Goal: Task Accomplishment & Management: Complete application form

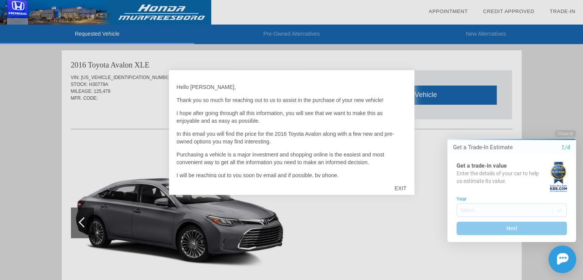
click at [401, 187] on div "EXIT" at bounding box center [400, 188] width 27 height 23
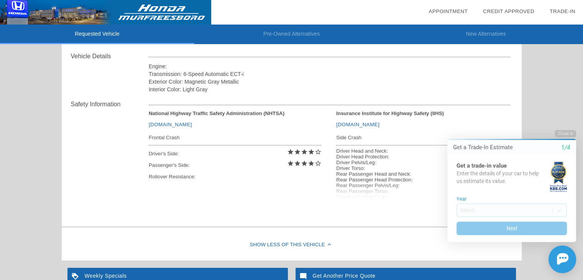
scroll to position [268, 0]
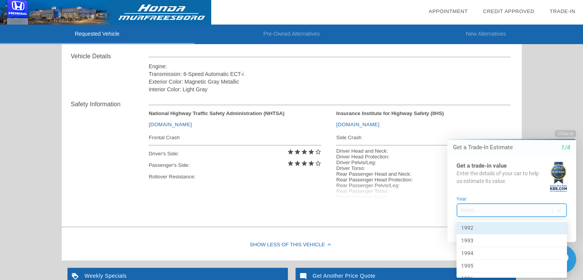
click at [511, 123] on body "Welcome! Get a Trade-In Estimate 1/4 Get a trade-in value Enter the details of …" at bounding box center [507, 123] width 152 height 0
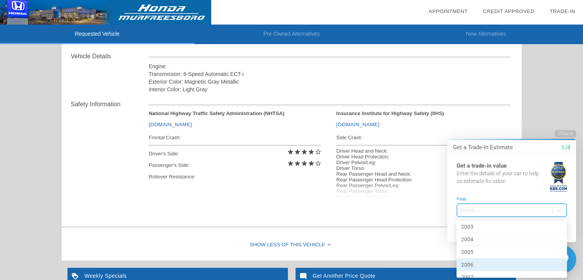
scroll to position [153, 0]
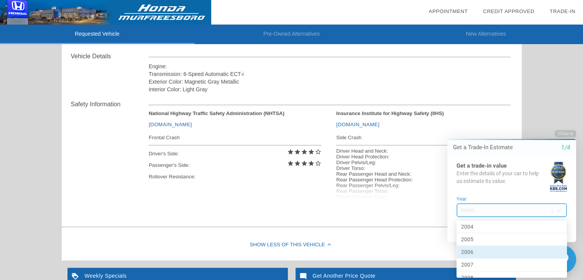
click at [486, 251] on div "2006" at bounding box center [512, 252] width 110 height 13
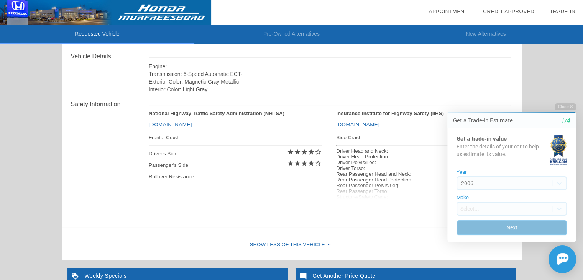
click at [497, 228] on button "Next" at bounding box center [512, 227] width 110 height 15
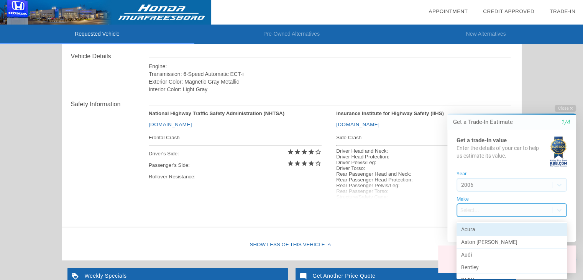
click at [473, 98] on body "Welcome! Get a Trade-In Estimate 1/4 Get a trade-in value Enter the details of …" at bounding box center [507, 98] width 152 height 0
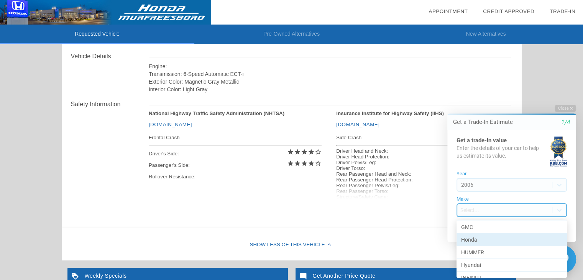
click at [480, 239] on div "Honda" at bounding box center [512, 239] width 110 height 13
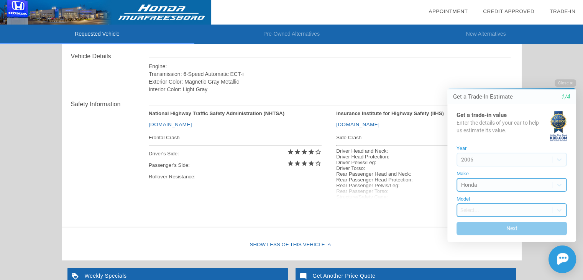
click at [492, 72] on body "Welcome! Get a Trade-In Estimate 1/4 Get a trade-in value Enter the details of …" at bounding box center [507, 72] width 152 height 0
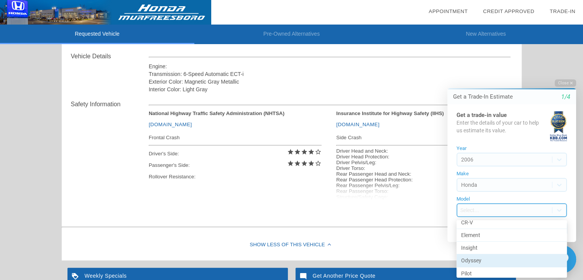
scroll to position [20, 0]
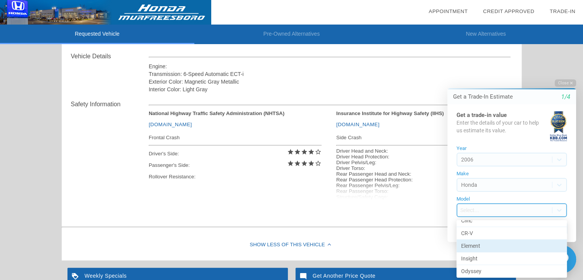
click at [477, 247] on div "Element" at bounding box center [512, 246] width 110 height 13
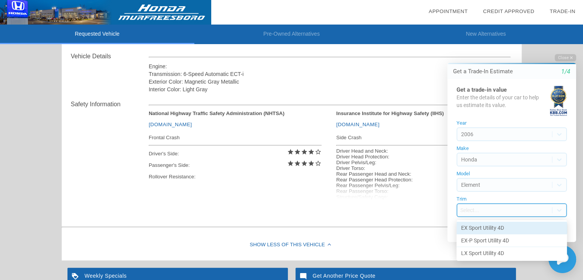
click at [478, 47] on body "Welcome! Get a Trade-In Estimate 1/4 Get a trade-in value Enter the details of …" at bounding box center [507, 47] width 152 height 0
click at [484, 230] on div "EX Sport Utility 4D" at bounding box center [512, 228] width 110 height 13
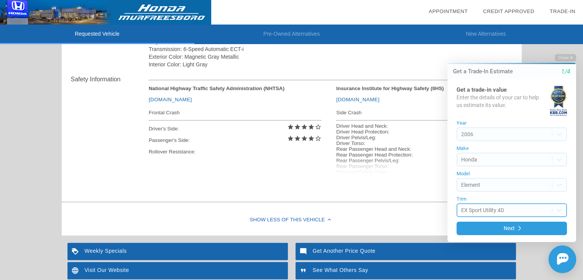
scroll to position [306, 0]
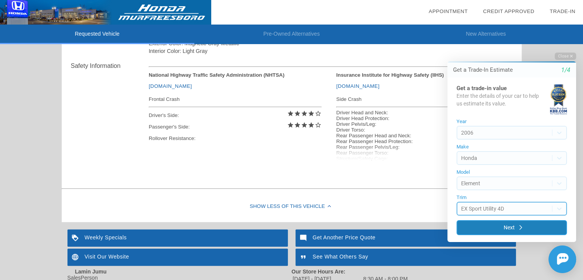
click at [500, 229] on button "Next" at bounding box center [512, 227] width 110 height 15
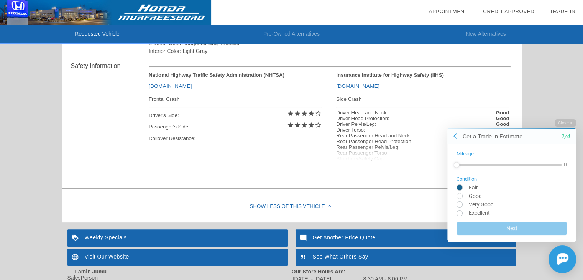
drag, startPoint x: 460, startPoint y: 188, endPoint x: 471, endPoint y: 194, distance: 13.2
click at [460, 188] on input "radio" at bounding box center [512, 187] width 110 height 6
radio input "true"
click at [509, 230] on button "Next" at bounding box center [512, 227] width 110 height 15
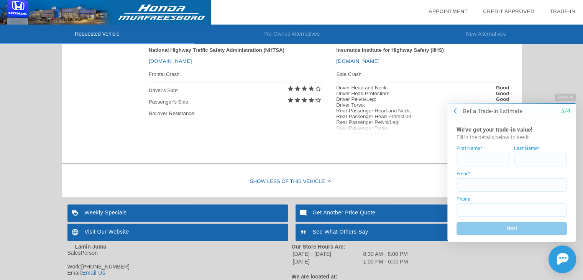
scroll to position [345, 0]
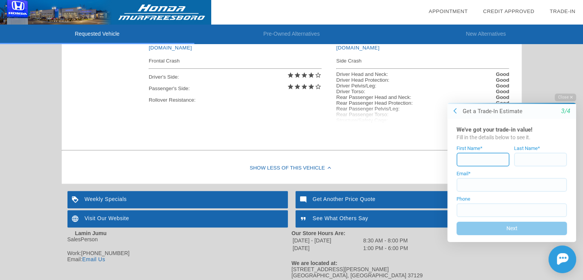
click at [476, 158] on input at bounding box center [483, 159] width 53 height 14
type input "[PERSON_NAME]"
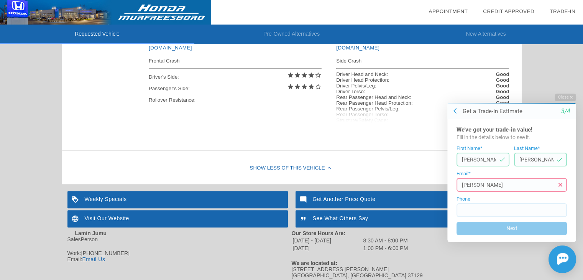
click at [488, 186] on input "[PERSON_NAME]" at bounding box center [512, 185] width 110 height 14
type input "[EMAIL_ADDRESS][DOMAIN_NAME]"
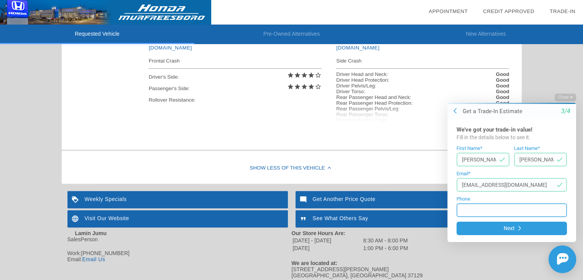
click at [478, 209] on input at bounding box center [512, 210] width 110 height 14
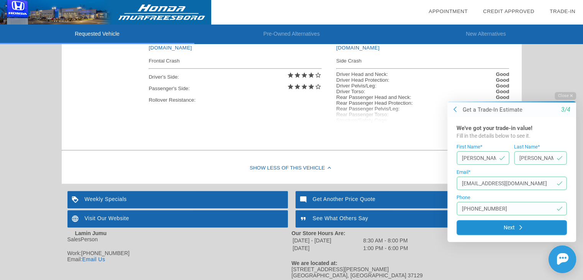
type input "[PHONE_NUMBER]"
click at [491, 227] on button "Next" at bounding box center [512, 227] width 110 height 15
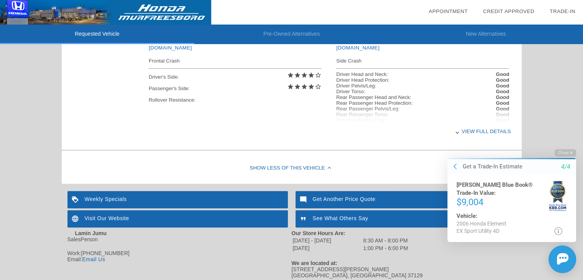
scroll to position [374, 0]
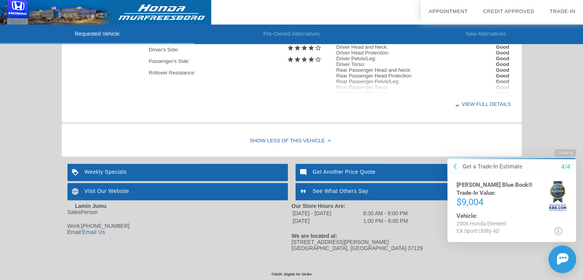
click at [559, 231] on icon at bounding box center [558, 231] width 8 height 8
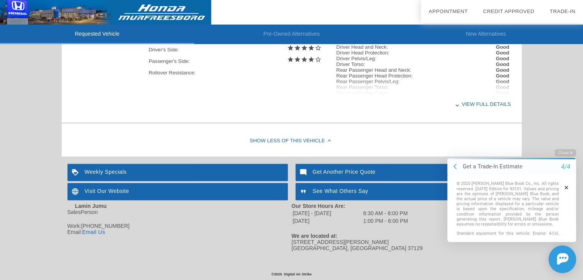
scroll to position [36, 0]
click at [565, 188] on icon "button" at bounding box center [566, 186] width 3 height 5
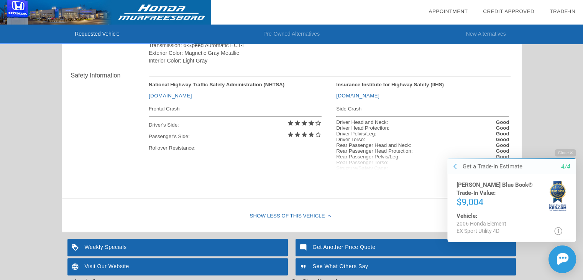
scroll to position [297, 0]
click at [455, 169] on icon at bounding box center [455, 166] width 3 height 6
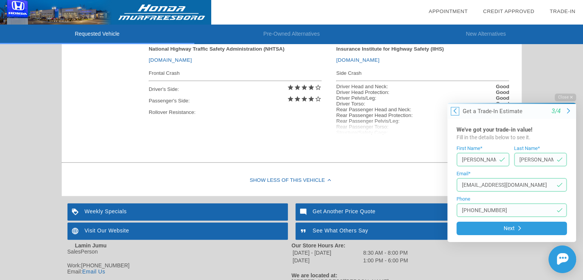
scroll to position [374, 0]
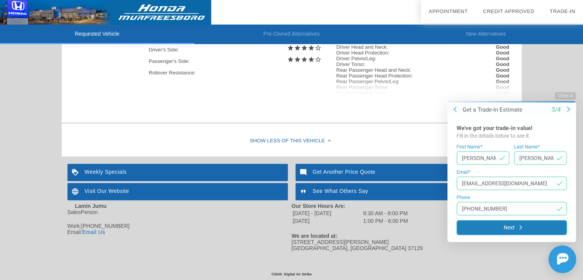
click at [526, 229] on button "Next" at bounding box center [512, 227] width 110 height 15
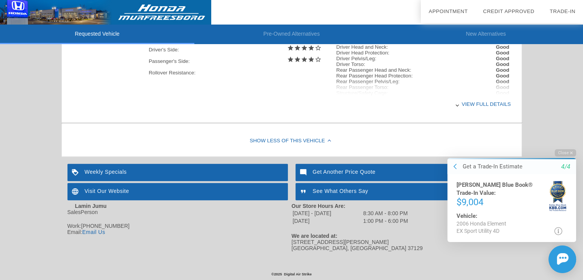
click at [556, 229] on icon at bounding box center [558, 231] width 8 height 8
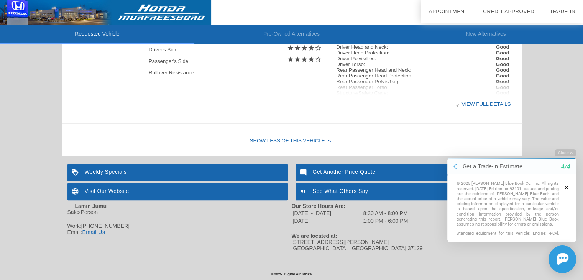
scroll to position [36, 0]
click at [565, 188] on icon "button" at bounding box center [566, 186] width 3 height 5
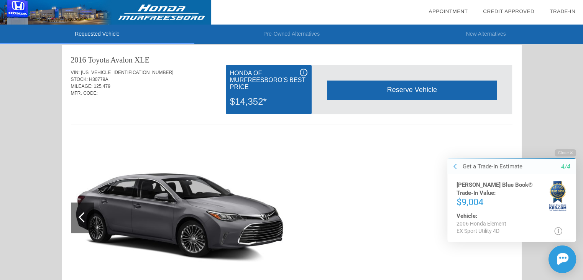
scroll to position [0, 0]
